Goal: Information Seeking & Learning: Learn about a topic

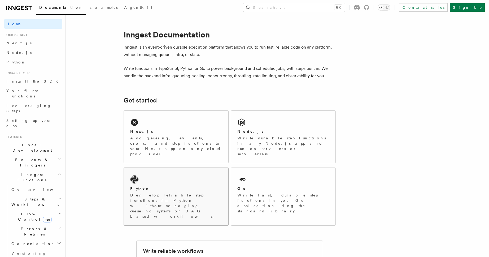
click at [151, 171] on div "Python Develop reliable step functions in Python without managing queueing syst…" at bounding box center [176, 197] width 104 height 58
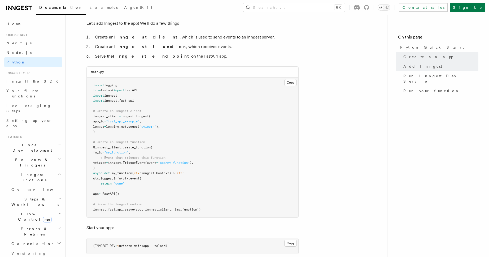
scroll to position [381, 0]
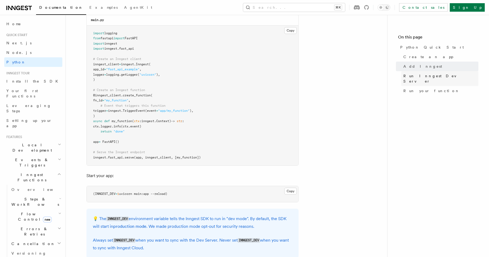
click at [414, 78] on span "Run Inngest Dev Server" at bounding box center [440, 78] width 75 height 11
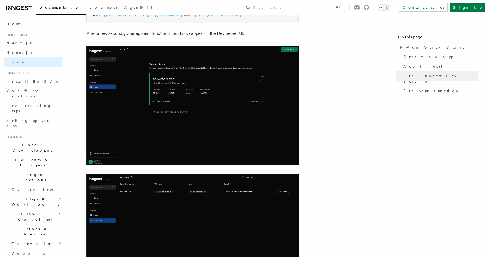
scroll to position [710, 0]
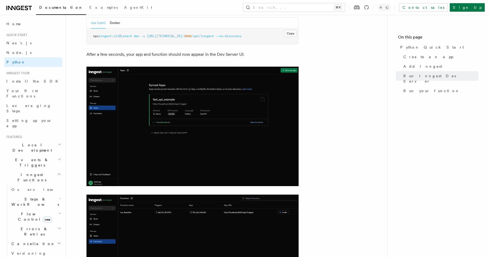
click at [228, 87] on img at bounding box center [192, 126] width 212 height 119
click at [32, 82] on link "Install the SDK" at bounding box center [33, 81] width 58 height 10
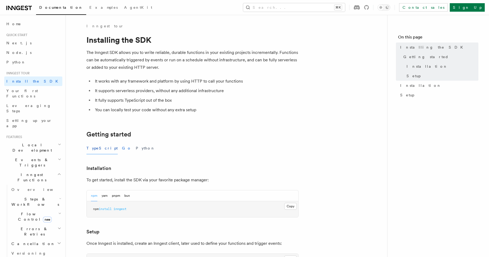
click at [122, 148] on button "Go" at bounding box center [127, 148] width 10 height 12
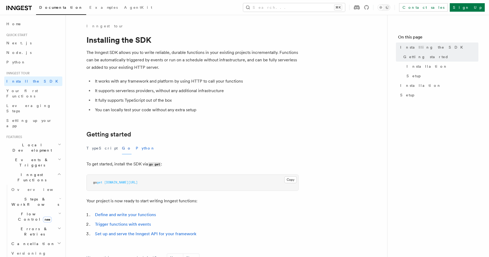
click at [136, 148] on button "Python" at bounding box center [145, 148] width 19 height 12
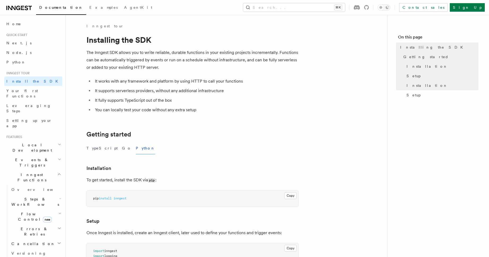
scroll to position [112, 0]
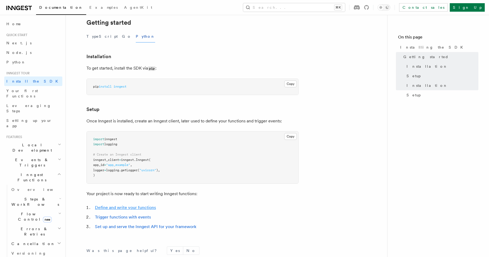
click at [130, 207] on link "Define and write your functions" at bounding box center [125, 207] width 61 height 5
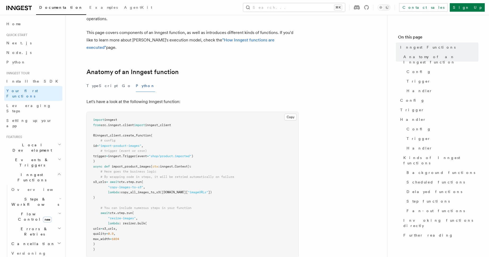
scroll to position [50, 0]
